Goal: Task Accomplishment & Management: Manage account settings

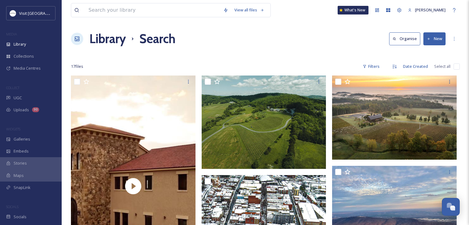
scroll to position [41, 0]
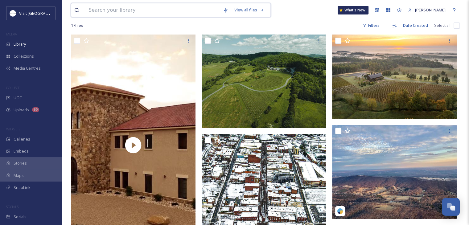
click at [157, 11] on input at bounding box center [152, 10] width 135 height 14
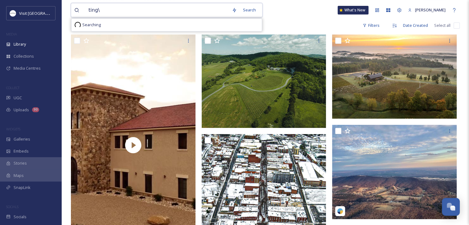
type input "ting"
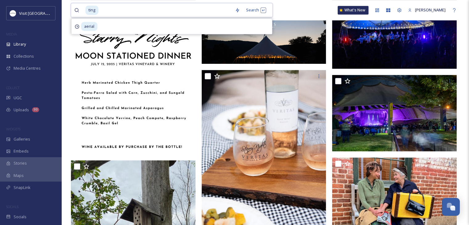
scroll to position [338, 0]
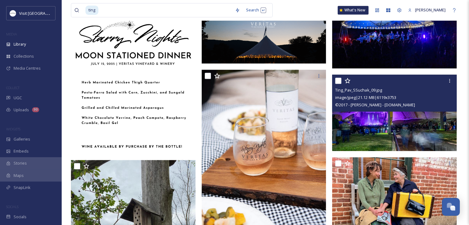
click at [358, 136] on img at bounding box center [394, 113] width 124 height 76
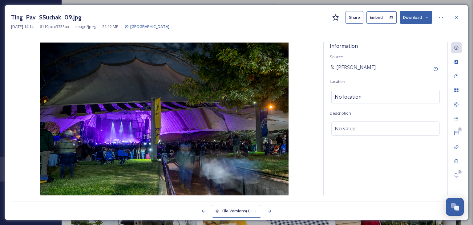
click at [416, 16] on button "Download" at bounding box center [416, 17] width 33 height 13
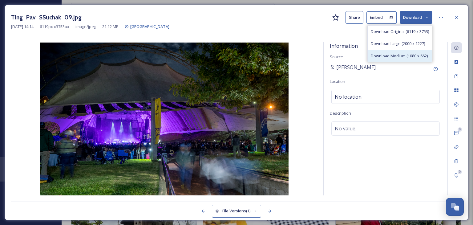
click at [395, 60] on div "Download Medium (1080 x 662)" at bounding box center [400, 56] width 64 height 12
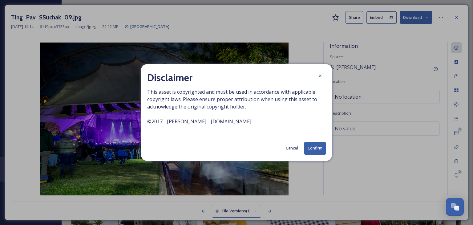
click at [314, 153] on button "Confirm" at bounding box center [315, 148] width 22 height 13
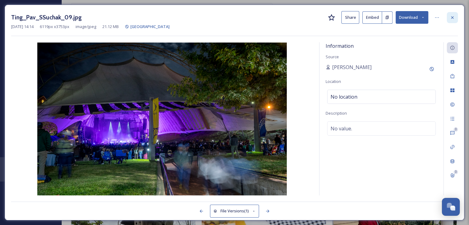
click at [453, 15] on icon at bounding box center [451, 17] width 5 height 5
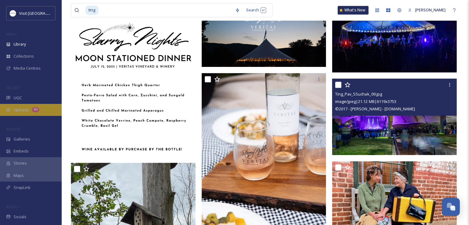
click at [24, 106] on div "Uploads 90" at bounding box center [31, 110] width 62 height 12
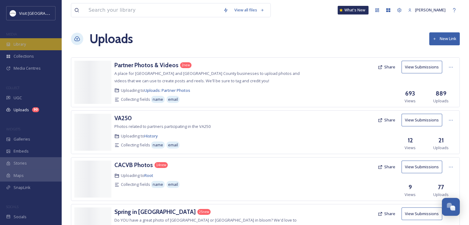
click at [25, 49] on div "Library" at bounding box center [31, 44] width 62 height 12
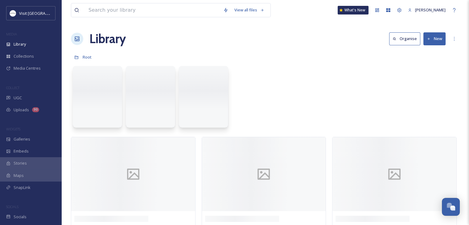
click at [25, 49] on div "Library" at bounding box center [31, 44] width 62 height 12
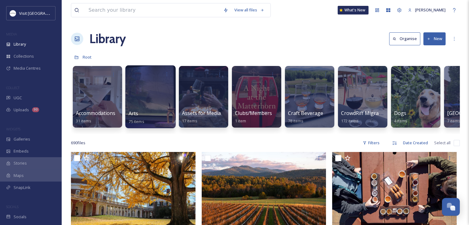
click at [142, 102] on div at bounding box center [150, 96] width 50 height 63
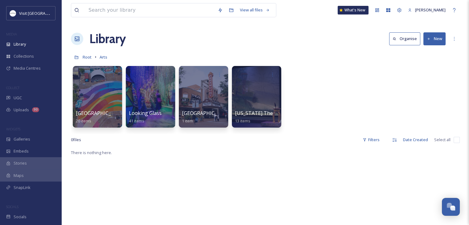
click at [433, 42] on button "New" at bounding box center [434, 38] width 22 height 13
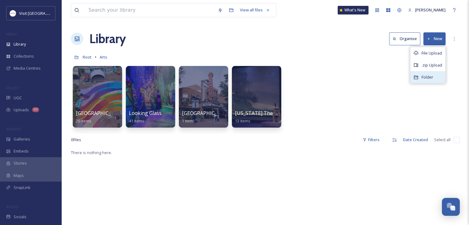
click at [420, 79] on div "Folder" at bounding box center [427, 77] width 35 height 12
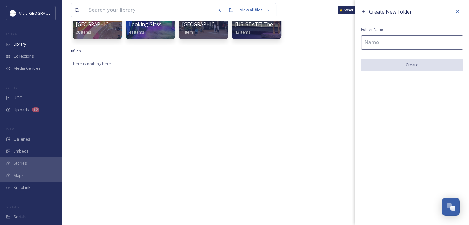
scroll to position [88, 0]
click at [391, 42] on input at bounding box center [412, 42] width 102 height 14
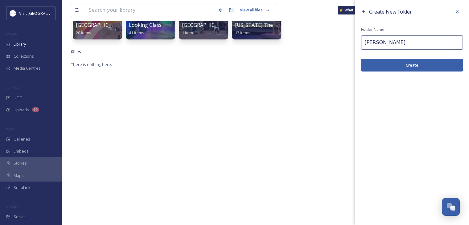
type input "[PERSON_NAME]"
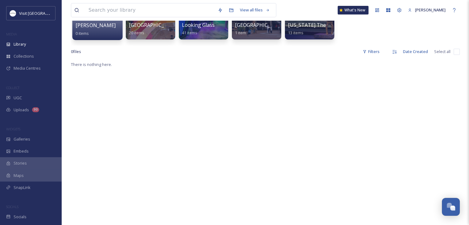
click at [91, 38] on div "[PERSON_NAME] 0 items" at bounding box center [97, 8] width 50 height 63
click at [104, 31] on div "[PERSON_NAME] 0 items" at bounding box center [97, 29] width 44 height 15
click at [93, 27] on div "[PERSON_NAME] 0 items" at bounding box center [97, 29] width 44 height 15
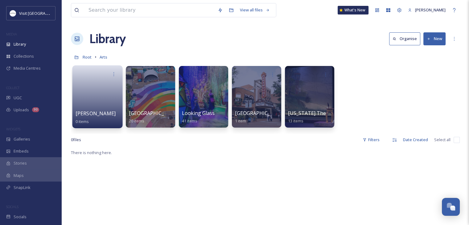
click at [81, 98] on link at bounding box center [97, 95] width 44 height 30
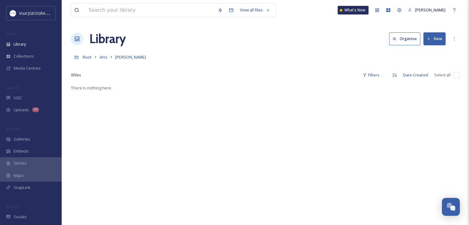
click at [437, 41] on button "New" at bounding box center [434, 38] width 22 height 13
click at [416, 74] on div "Folder" at bounding box center [427, 77] width 35 height 12
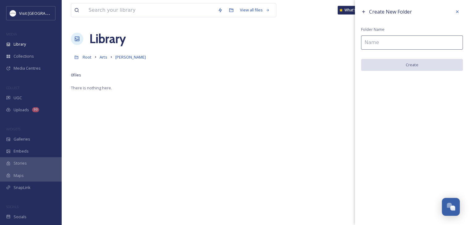
click at [400, 44] on input at bounding box center [412, 42] width 102 height 14
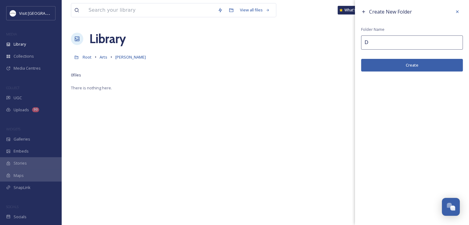
click at [400, 44] on input "D" at bounding box center [412, 42] width 102 height 14
type input "DownsandTowns"
click at [404, 64] on button "Create" at bounding box center [412, 65] width 102 height 13
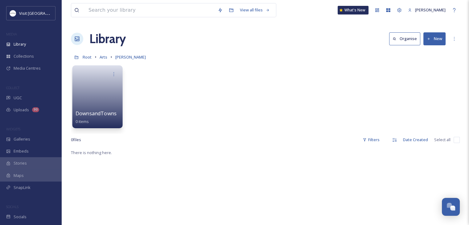
click at [105, 89] on link at bounding box center [97, 95] width 44 height 30
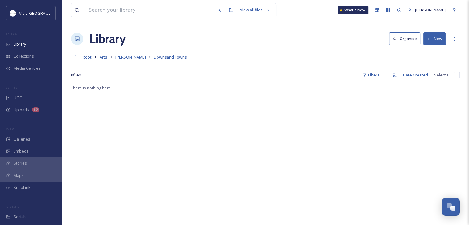
click at [438, 41] on button "New" at bounding box center [434, 38] width 22 height 13
click at [434, 51] on span "File Upload" at bounding box center [431, 53] width 20 height 6
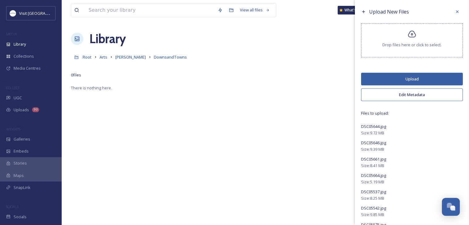
click at [410, 79] on button "Upload" at bounding box center [412, 79] width 102 height 13
